Goal: Task Accomplishment & Management: Use online tool/utility

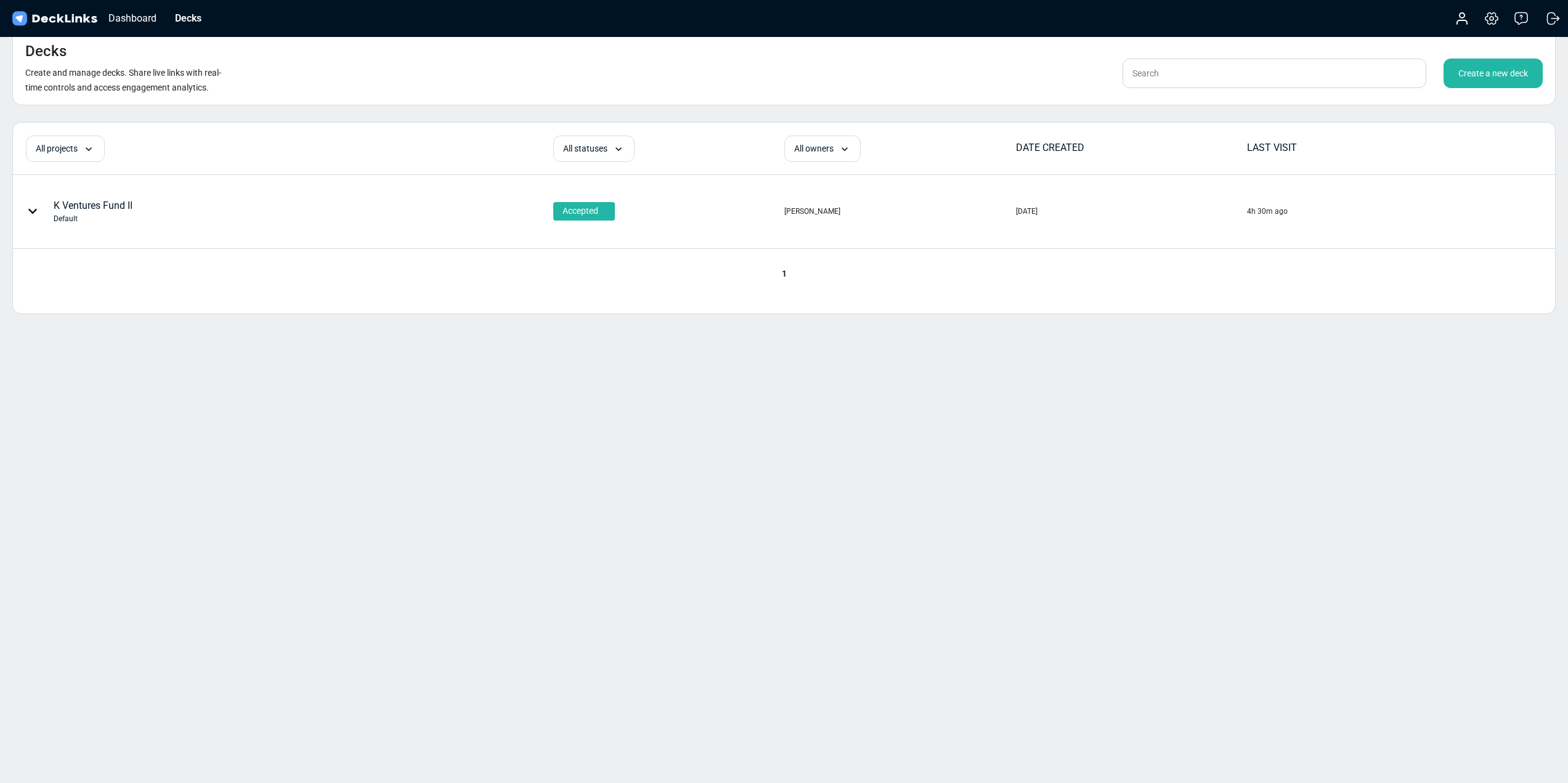
click at [1502, 71] on div "Create a new deck" at bounding box center [1493, 73] width 99 height 30
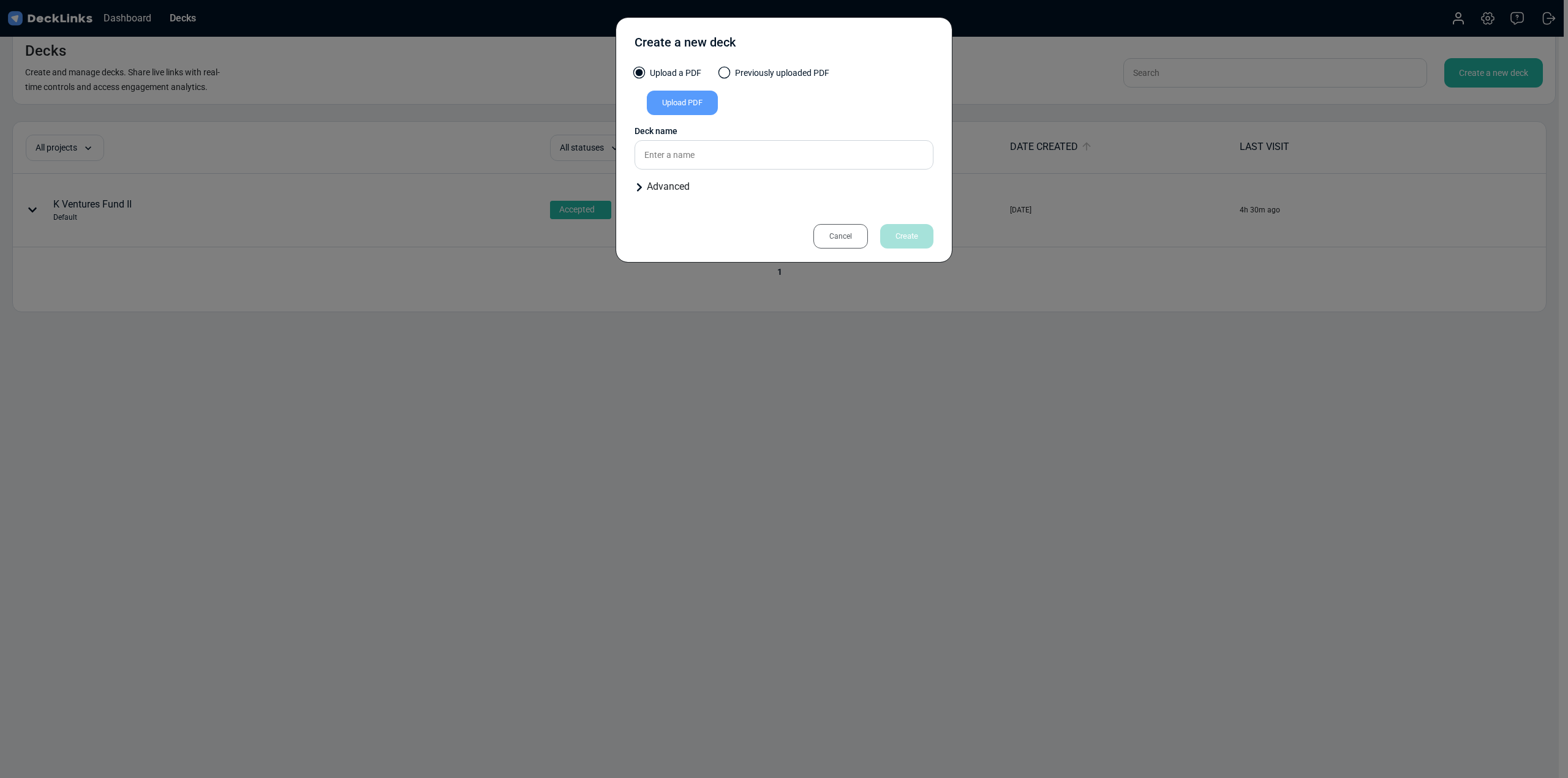
click at [814, 228] on div "Cancel Create" at bounding box center [867, 236] width 132 height 25
click at [860, 232] on div "Cancel" at bounding box center [841, 236] width 55 height 25
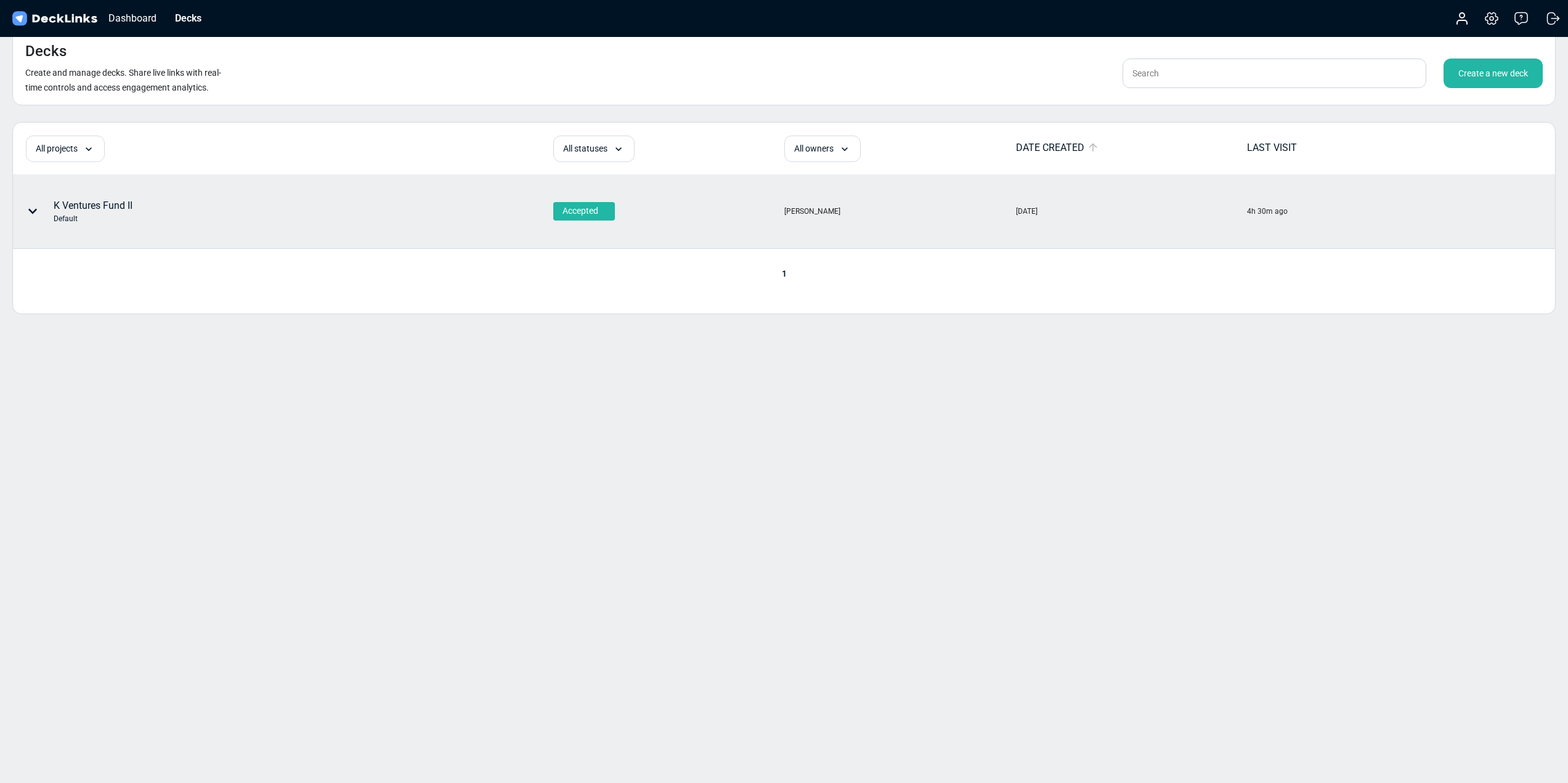
click at [147, 222] on div "K Ventures Fund II Default" at bounding box center [215, 211] width 404 height 37
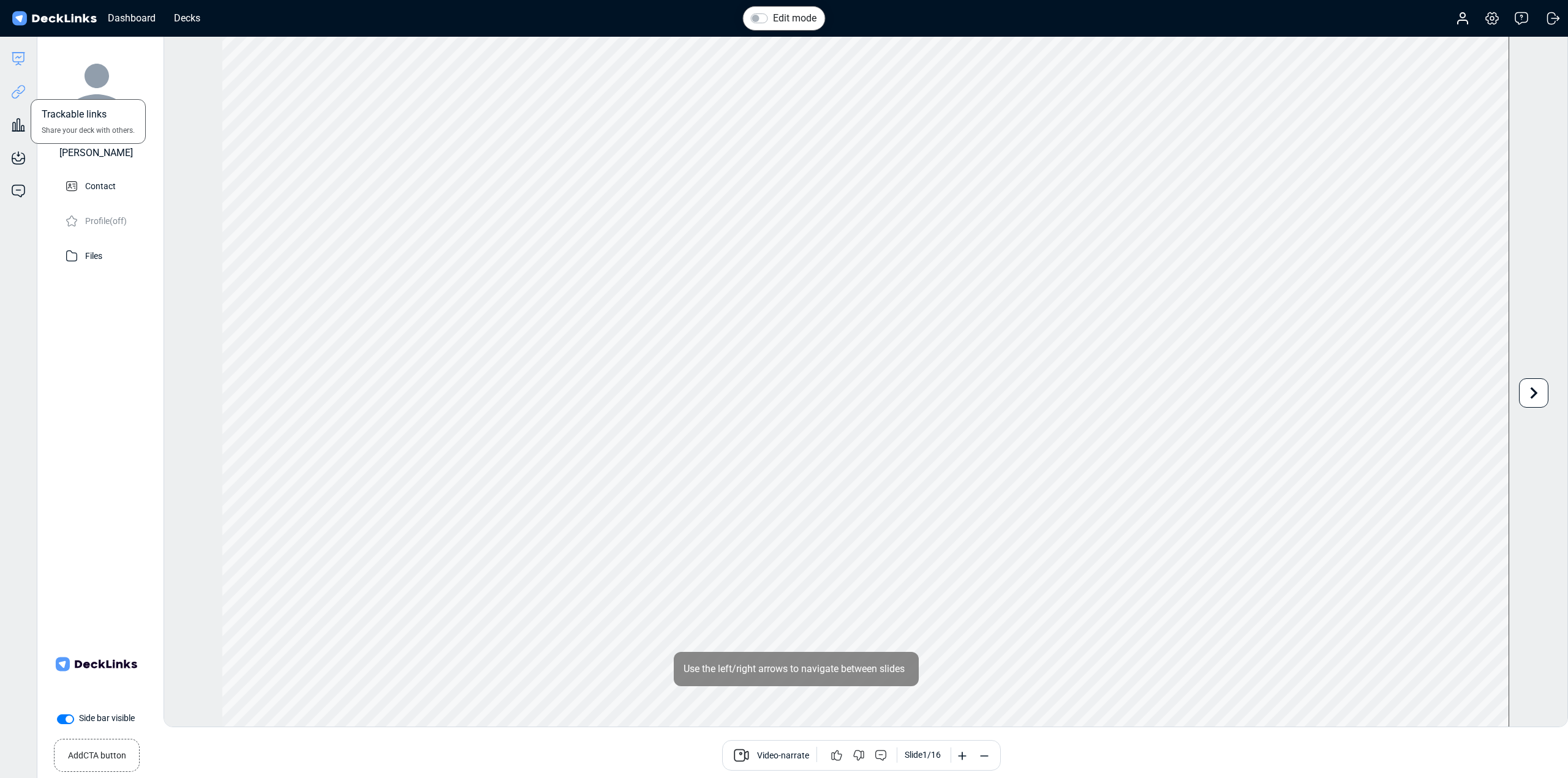
click at [13, 88] on icon at bounding box center [19, 92] width 15 height 15
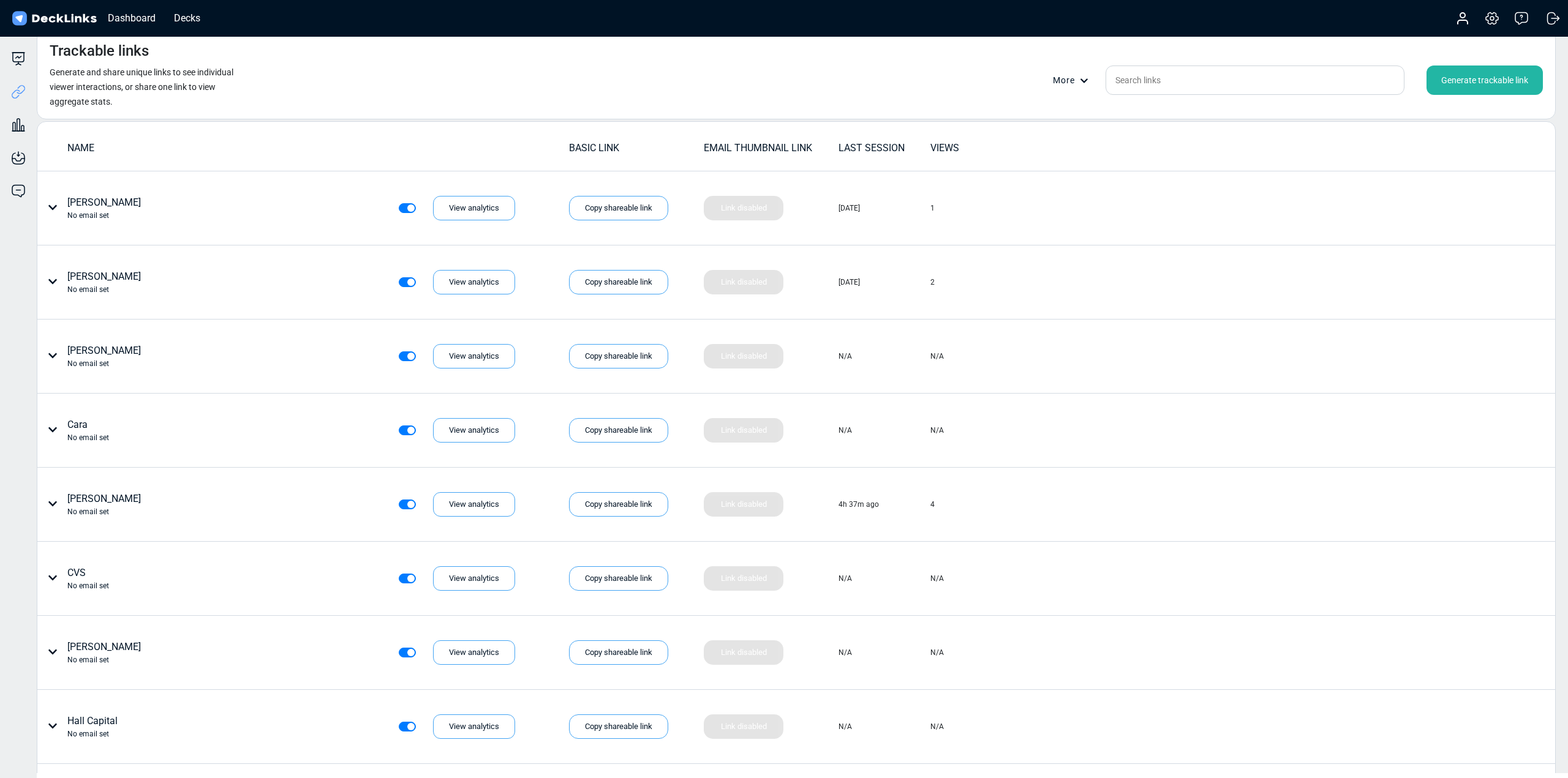
click at [1471, 79] on div "Generate trackable link" at bounding box center [1484, 80] width 116 height 29
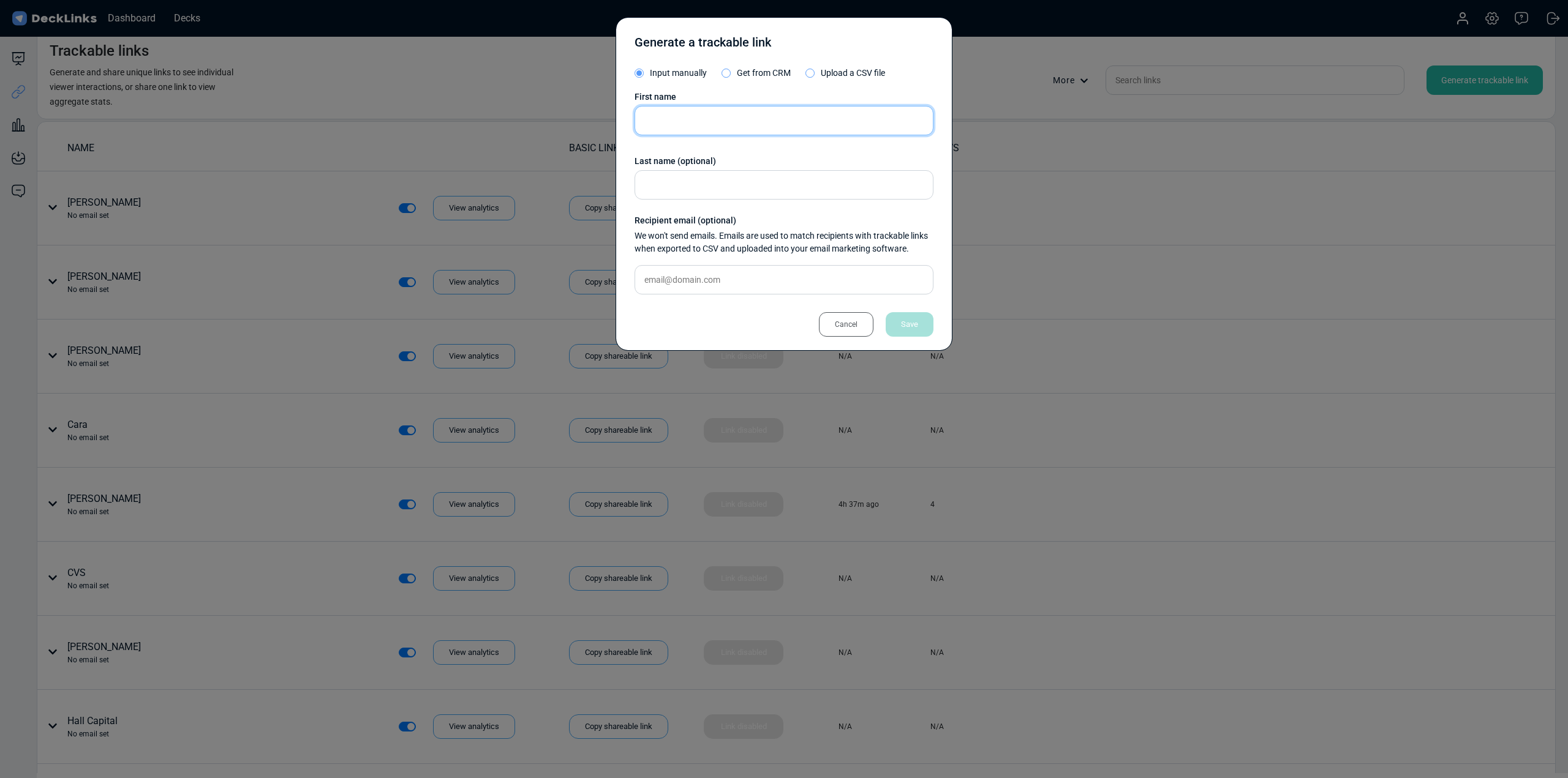
click at [764, 118] on input "text" at bounding box center [784, 121] width 299 height 29
type input "Knollwood - [PERSON_NAME]"
drag, startPoint x: 917, startPoint y: 329, endPoint x: 903, endPoint y: 342, distance: 19.1
click at [917, 328] on div "Save" at bounding box center [910, 325] width 48 height 25
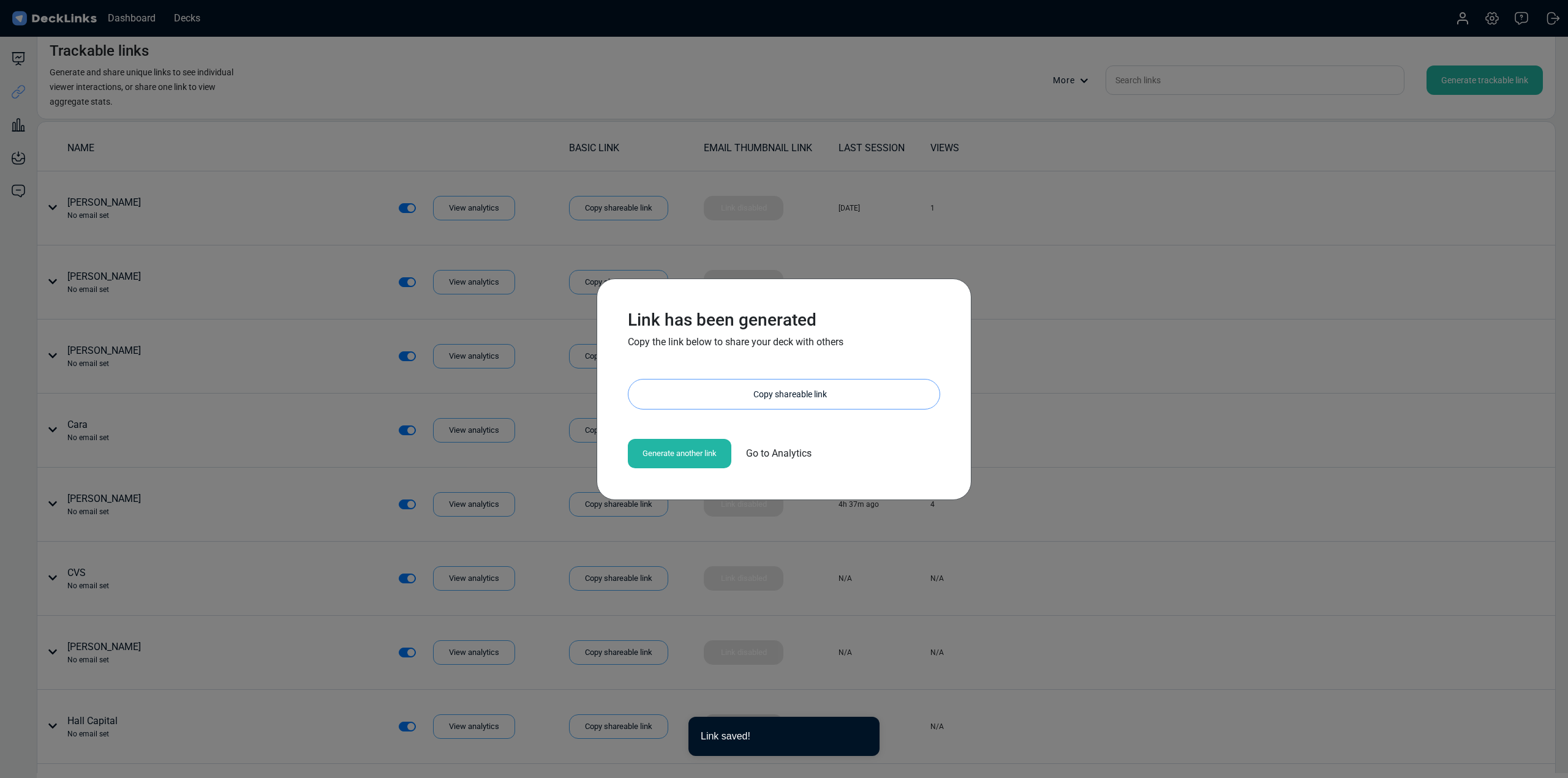
click at [756, 389] on div "Copy shareable link" at bounding box center [790, 394] width 299 height 29
